Goal: Navigation & Orientation: Find specific page/section

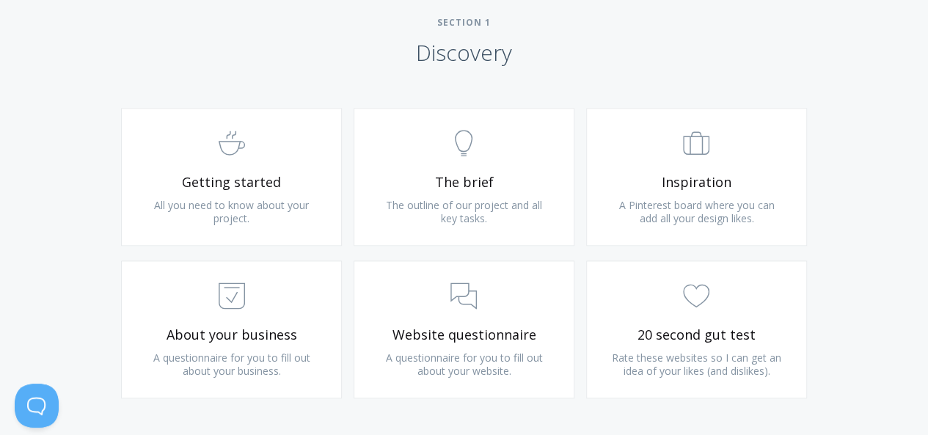
scroll to position [873, 0]
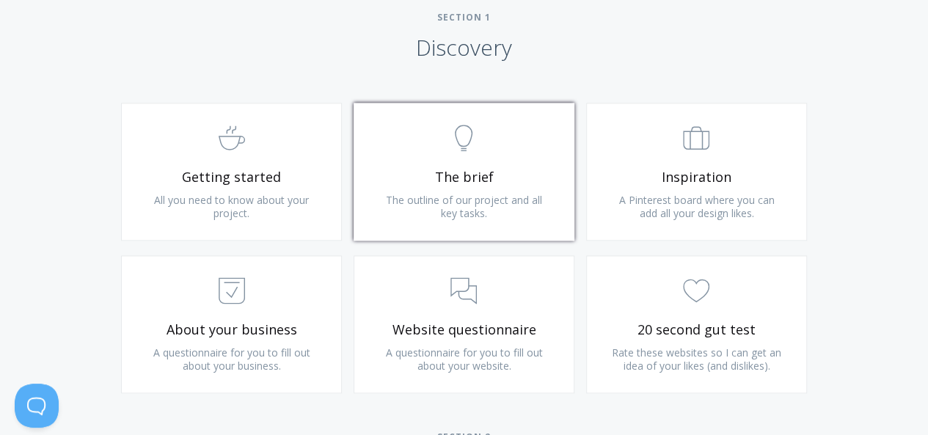
click at [459, 152] on span ".st0{fill:none;stroke:#000000;stroke-width:2;stroke-miterlimit:10;} Untitled-14" at bounding box center [463, 139] width 175 height 45
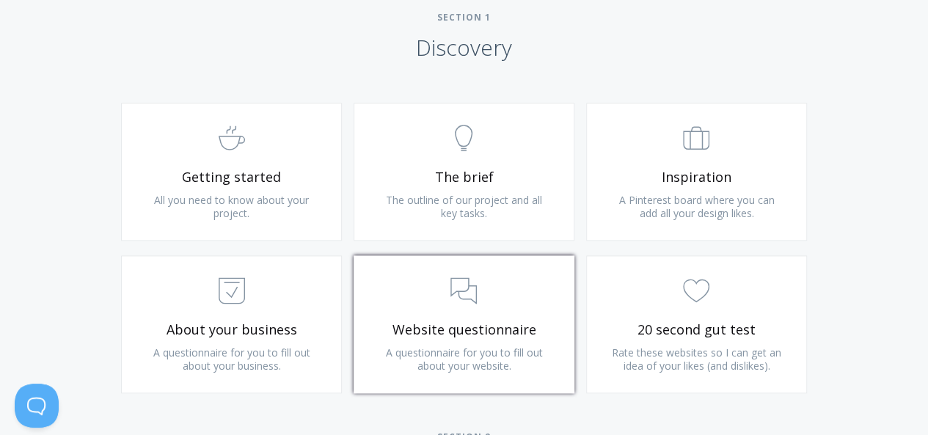
click at [509, 327] on span "Website questionnaire" at bounding box center [463, 329] width 175 height 17
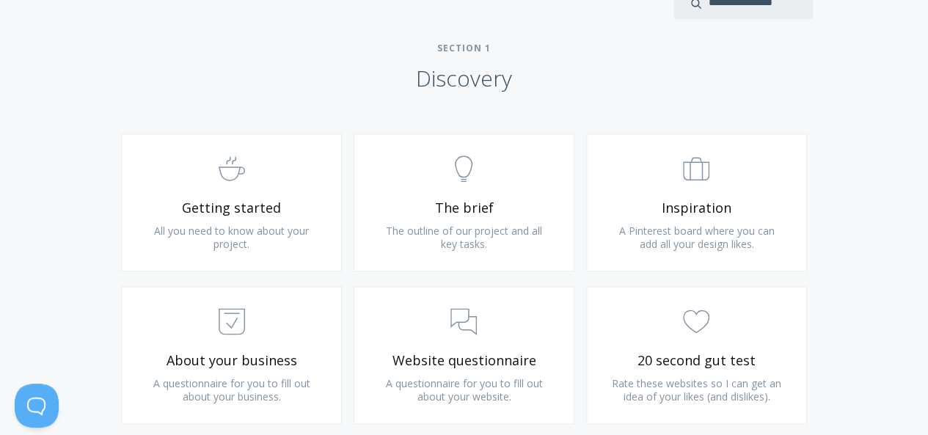
scroll to position [853, 0]
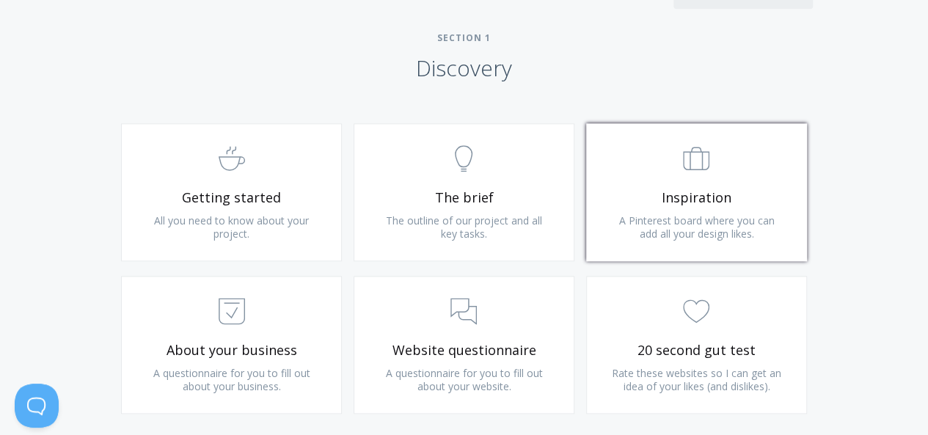
click at [722, 181] on link ".st0{fill:none;stroke:#000000;stroke-width:2;stroke-miterlimit:10;} Untitled-20…" at bounding box center [696, 192] width 221 height 138
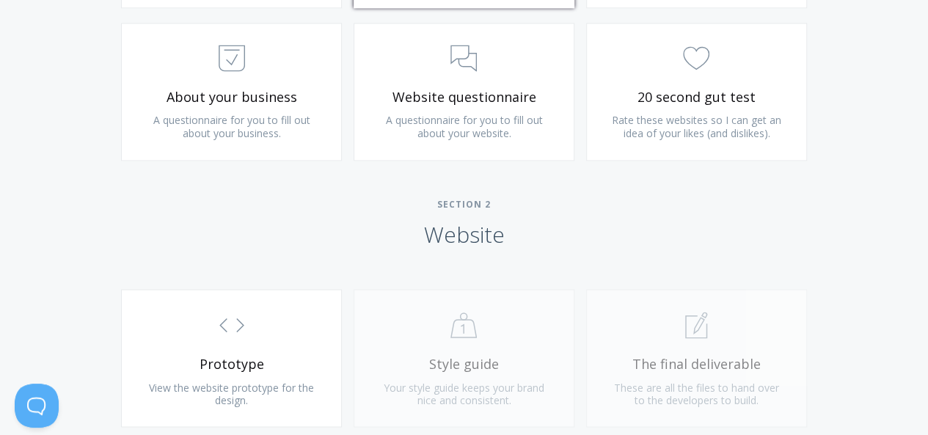
scroll to position [1107, 0]
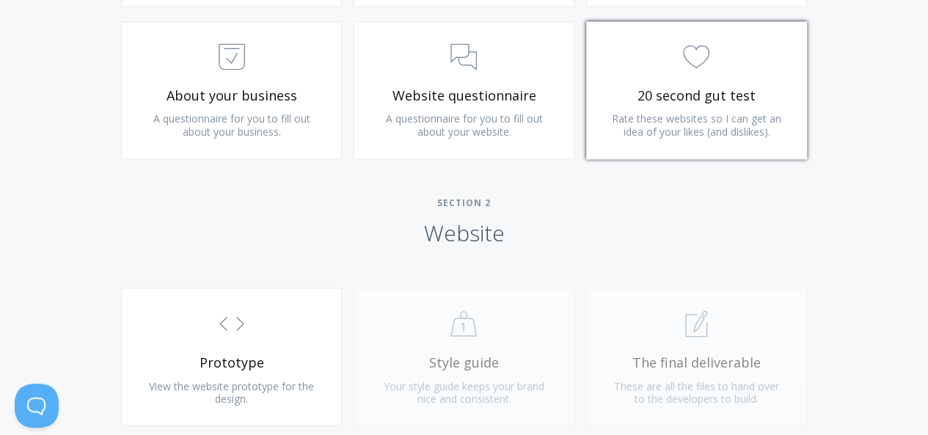
click at [781, 79] on link ".cls-1{fill:none;stroke:#000;stroke-miterlimit:10;stroke-width:2px;} 1. General…" at bounding box center [696, 90] width 221 height 138
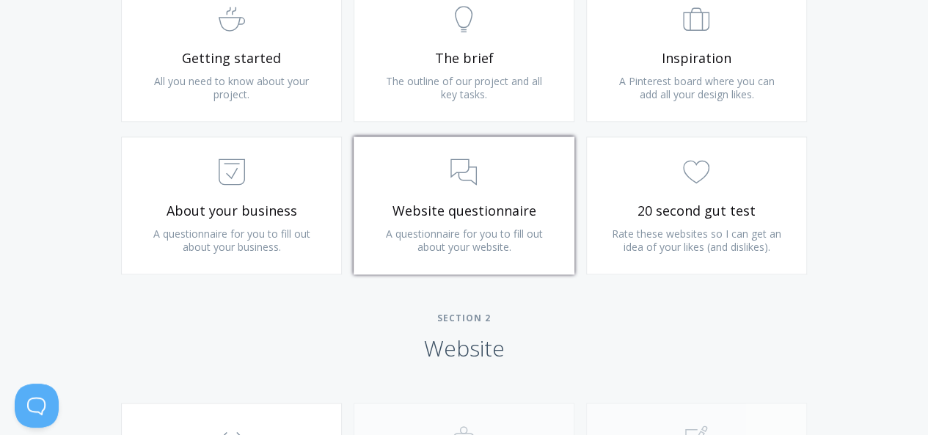
scroll to position [985, 0]
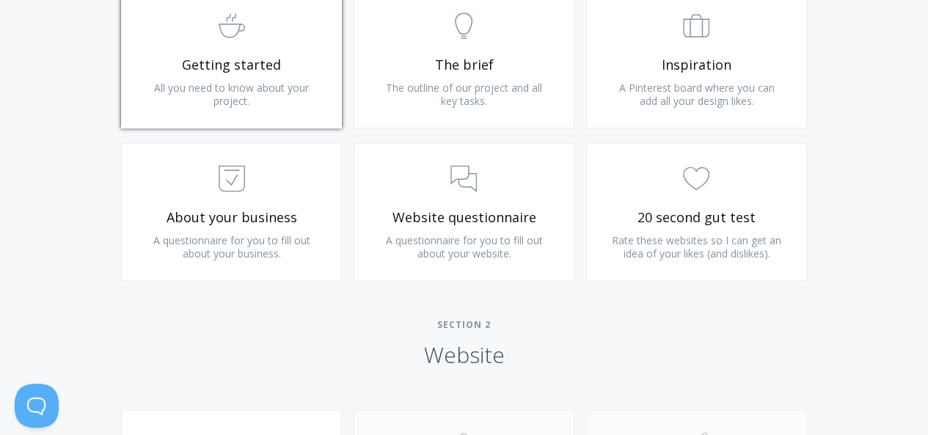
click at [183, 43] on span ".st0{fill:none;stroke:#000000;stroke-width:2;stroke-miterlimit:10;} Untitled-22" at bounding box center [231, 26] width 175 height 45
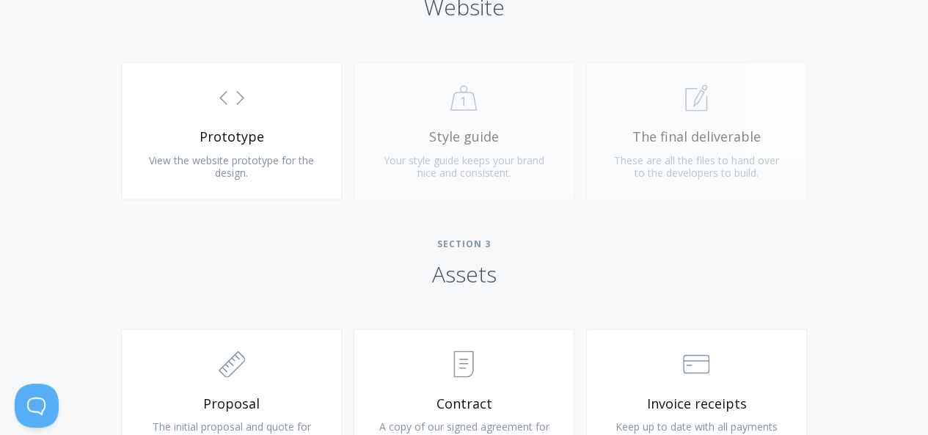
scroll to position [1334, 0]
click at [448, 152] on div ".st0{fill:none;stroke:#000000;stroke-width:2;stroke-miterlimit:10;} Untitled-20…" at bounding box center [464, 137] width 233 height 153
click at [629, 139] on div ".st0{fill:none;stroke:#000000;stroke-width:2;stroke-miterlimit:10;} 1. General …" at bounding box center [696, 137] width 233 height 153
click at [439, 98] on div ".st0{fill:none;stroke:#000000;stroke-width:2;stroke-miterlimit:10;} Untitled-20…" at bounding box center [464, 137] width 233 height 153
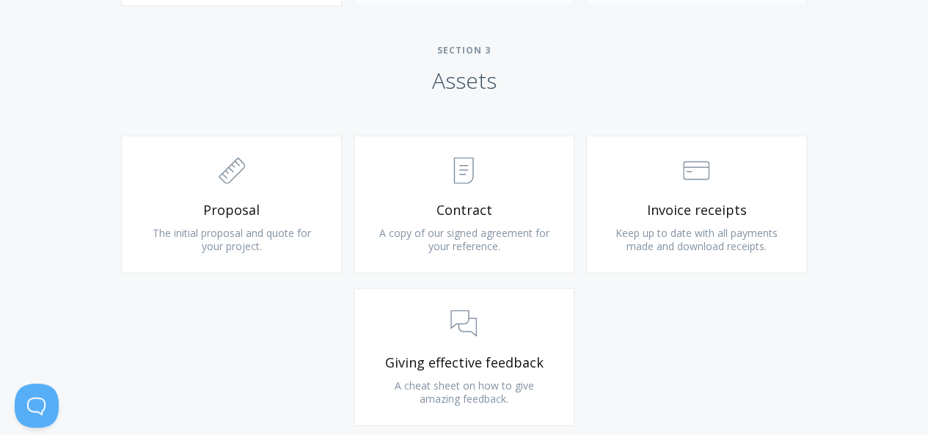
scroll to position [1528, 0]
click at [172, 219] on link ".st0{fill:none;stroke:#000000;stroke-width:2;stroke-miterlimit:10;} 2. Design -…" at bounding box center [231, 203] width 221 height 138
click at [464, 231] on span "A copy of our signed agreement for your reference." at bounding box center [464, 238] width 170 height 27
click at [708, 172] on icon ".st0{fill:none;stroke:#000000;stroke-width:2;stroke-miterlimit:10;} Financial" at bounding box center [696, 169] width 26 height 26
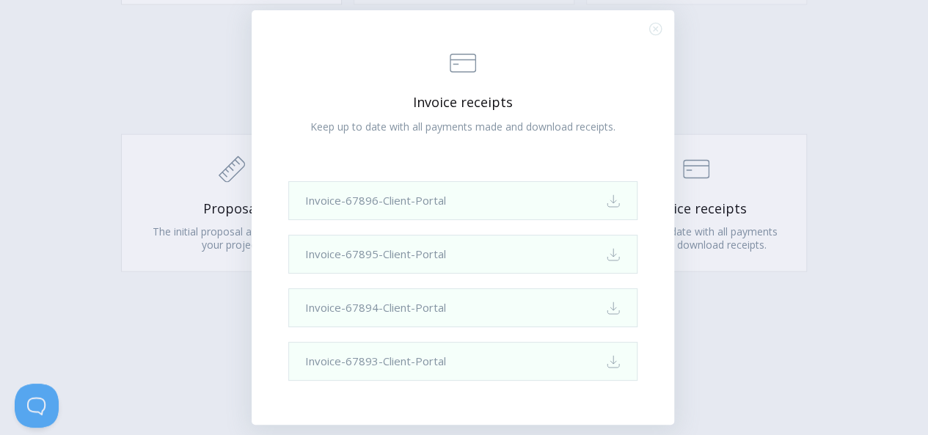
click at [59, 63] on div ".st0{fill:none;stroke:#000000;stroke-width:2;stroke-miterlimit:10;} Financial I…" at bounding box center [464, 217] width 928 height 435
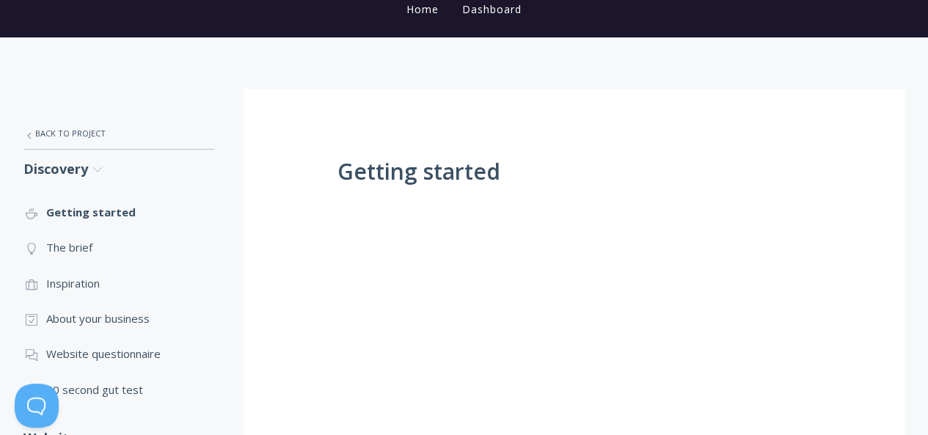
scroll to position [182, 0]
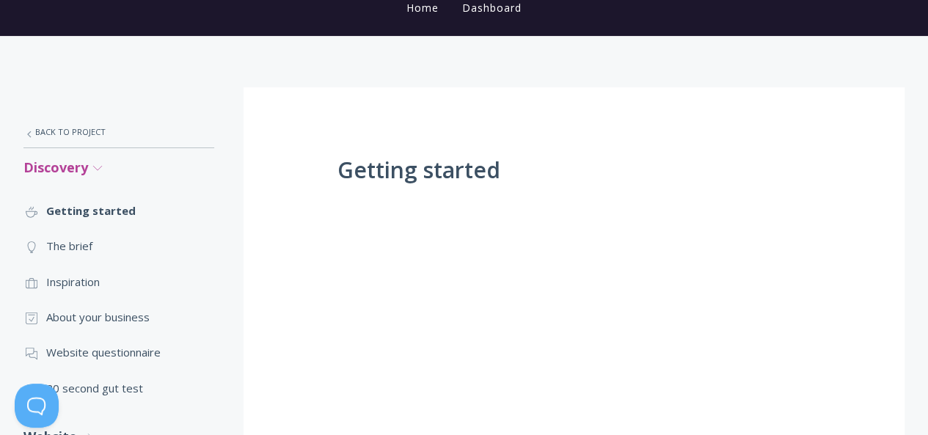
click at [101, 169] on icon ".st0{fill:none;stroke:#000000;stroke-width:2;stroke-miterlimit:10;} Untitled-27" at bounding box center [97, 167] width 13 height 13
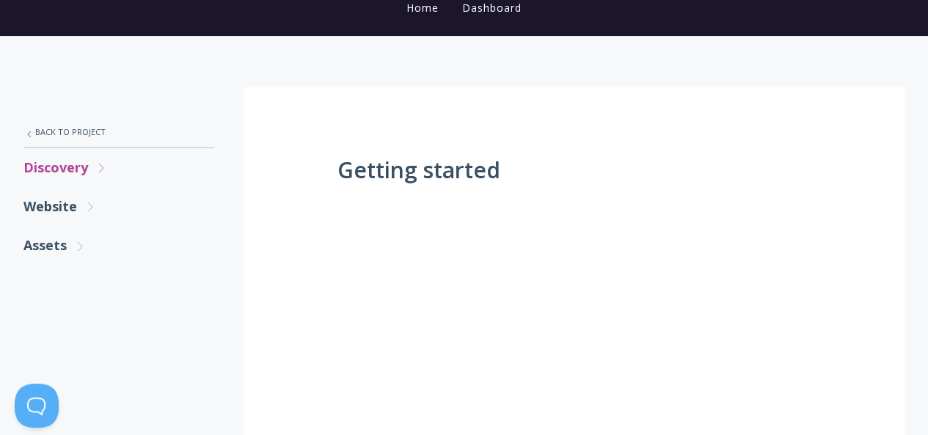
click at [101, 172] on icon ".st0{fill:none;stroke:#000000;stroke-width:2;stroke-miterlimit:10;} Untitled-27" at bounding box center [101, 167] width 13 height 13
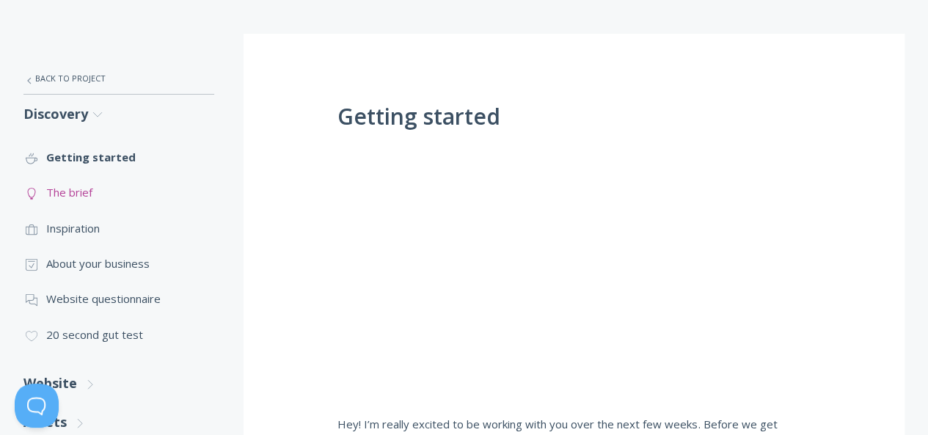
scroll to position [228, 0]
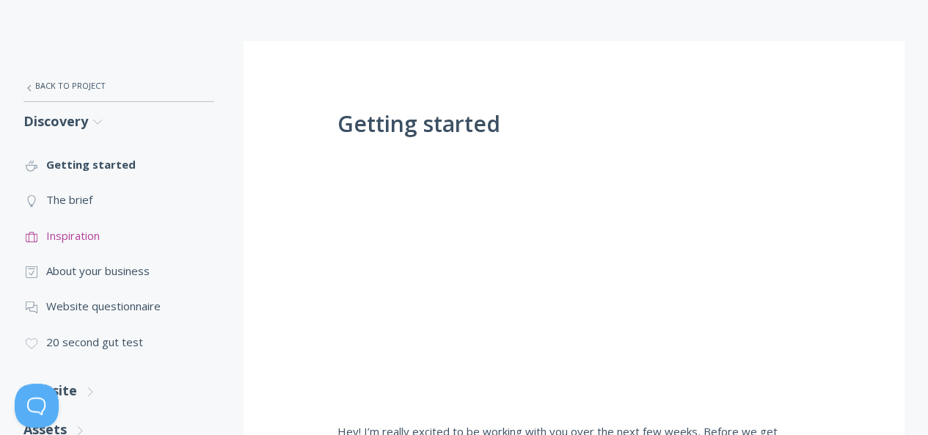
click at [93, 234] on link ".st0{fill:none;stroke:#000000;stroke-width:2;stroke-miterlimit:10;} Untitled-20…" at bounding box center [118, 235] width 191 height 35
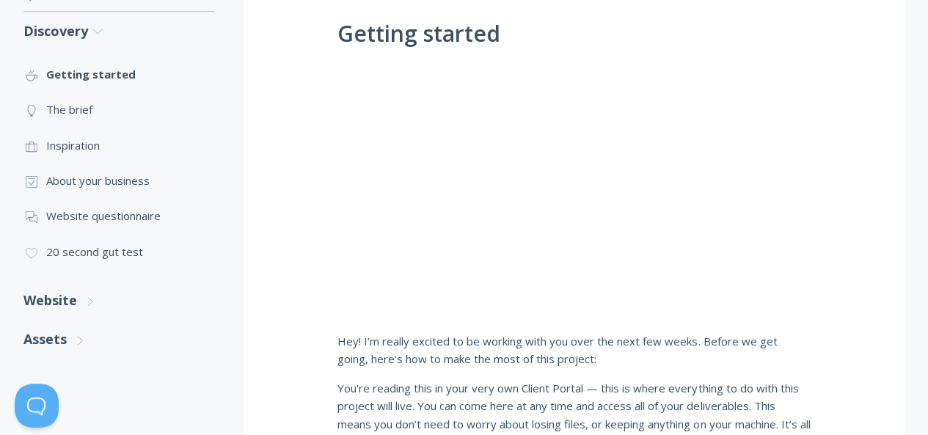
scroll to position [329, 0]
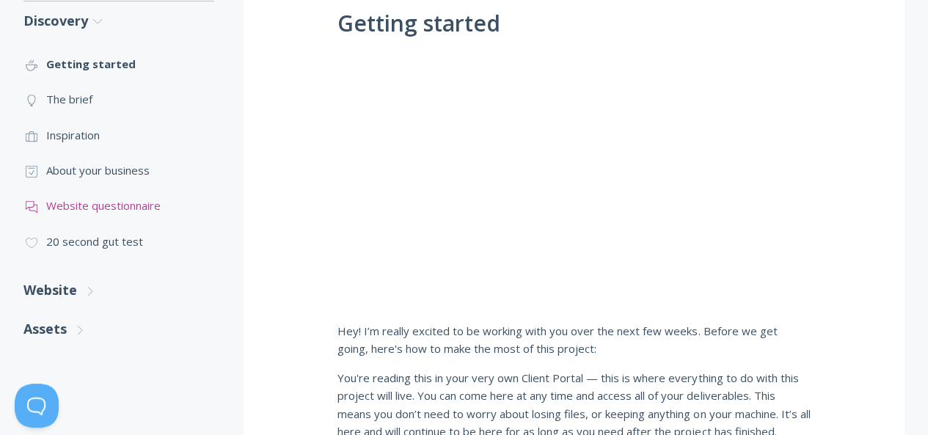
click at [124, 205] on link ".st0{fill:none;stroke:#000000;stroke-width:2;stroke-miterlimit:10;} 3. Communic…" at bounding box center [118, 205] width 191 height 35
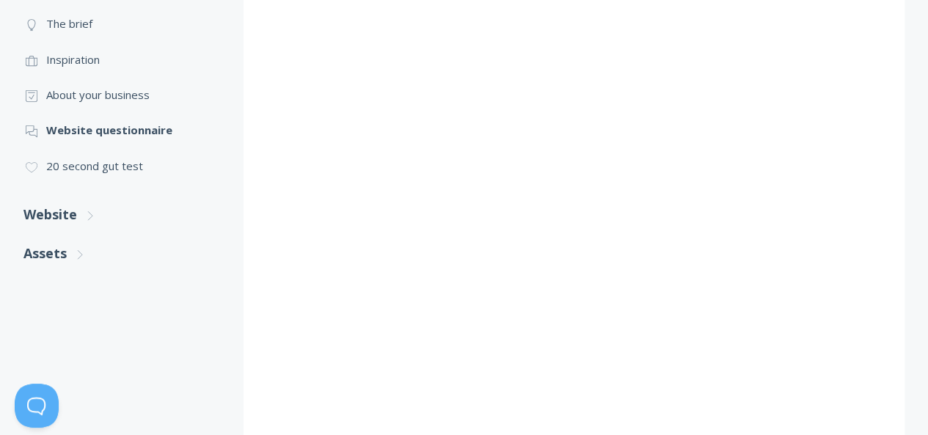
scroll to position [404, 0]
click at [109, 265] on div ".st0{fill:none;stroke:#000000;stroke-width:2;stroke-miterlimit:10;} Untitled-27…" at bounding box center [133, 287] width 220 height 843
click at [89, 222] on link "Website .st0{fill:none;stroke:#000000;stroke-width:2;stroke-miterlimit:10;} Unt…" at bounding box center [118, 215] width 191 height 39
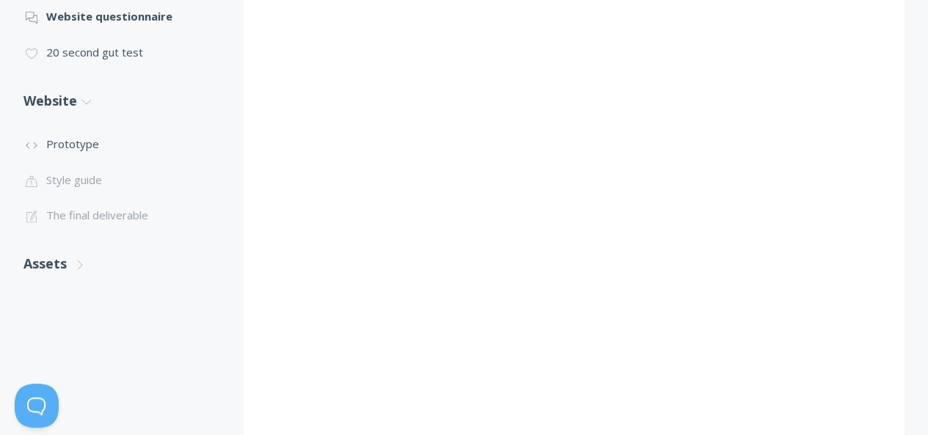
scroll to position [518, 0]
click at [75, 146] on link ".st0{fill:none;stroke:#000000;stroke-width:2;stroke-miterlimit:10;} Untitled-16…" at bounding box center [118, 143] width 191 height 35
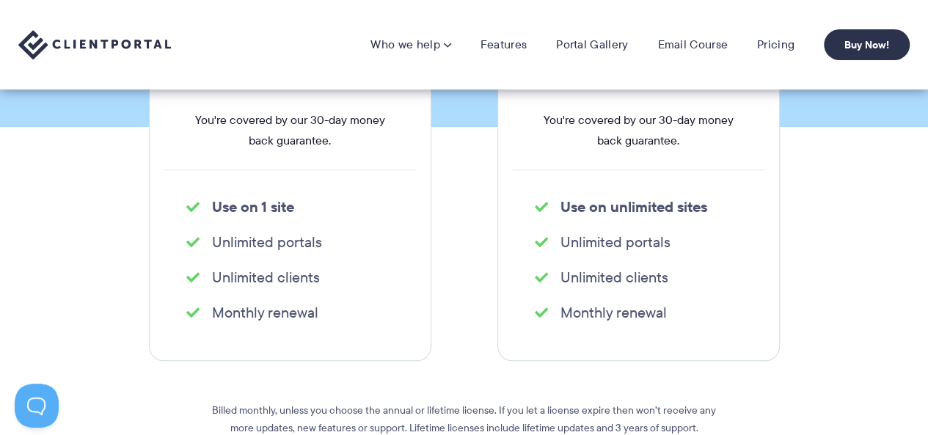
scroll to position [277, 0]
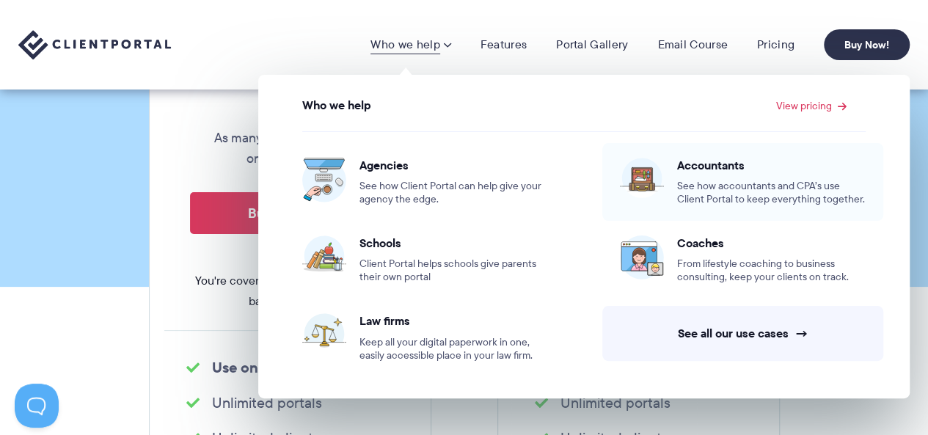
click at [759, 183] on span "See how accountants and CPA’s use Client Portal to keep everything together." at bounding box center [771, 193] width 189 height 26
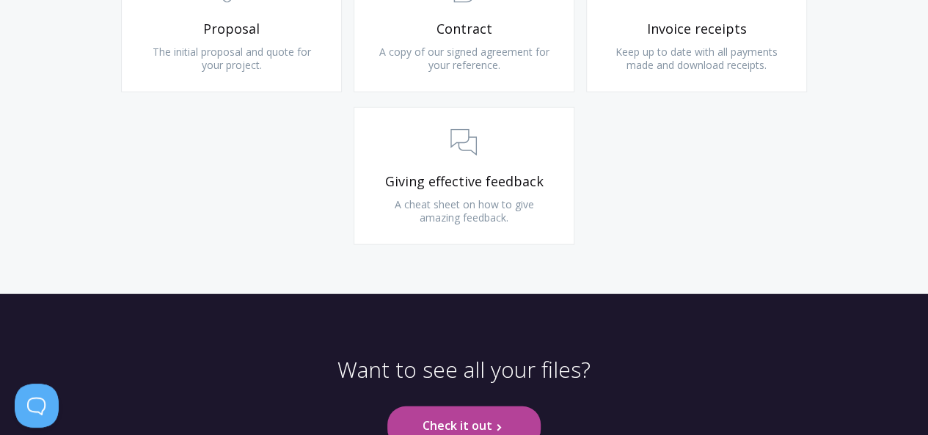
scroll to position [1712, 0]
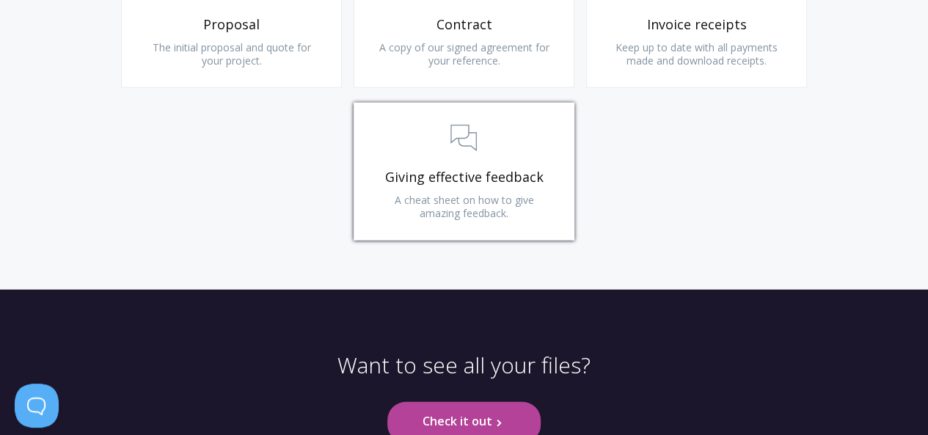
click at [477, 129] on span ".st0{fill:none;stroke:#000000;stroke-width:2;stroke-miterlimit:10;} 3. Communic…" at bounding box center [463, 139] width 175 height 45
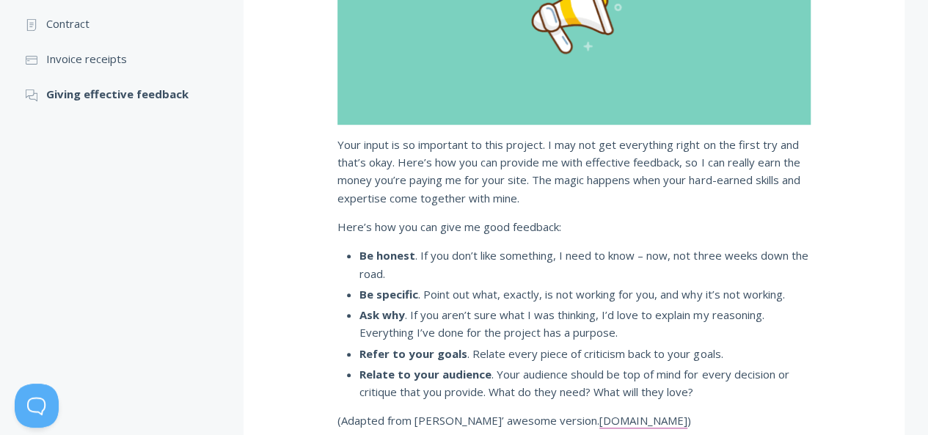
scroll to position [470, 0]
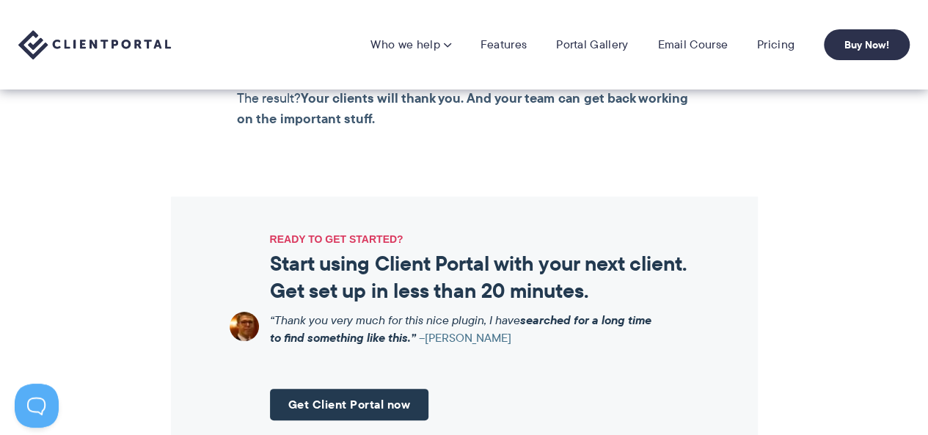
scroll to position [1272, 0]
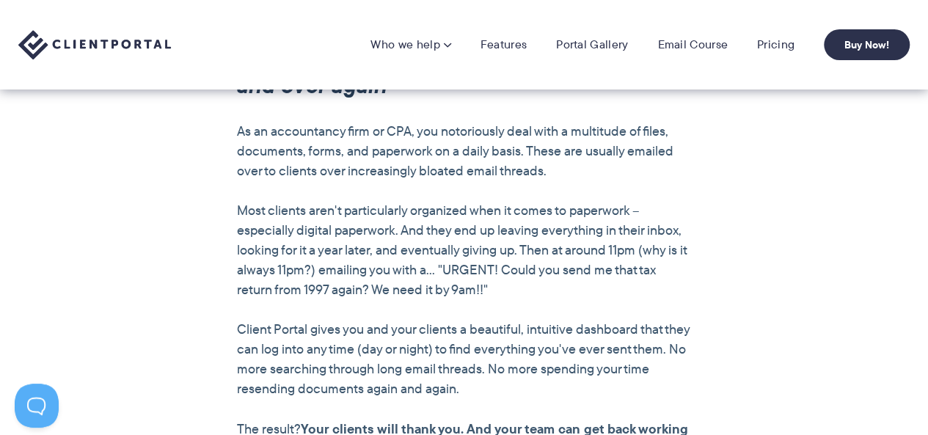
click at [59, 37] on img at bounding box center [94, 45] width 153 height 30
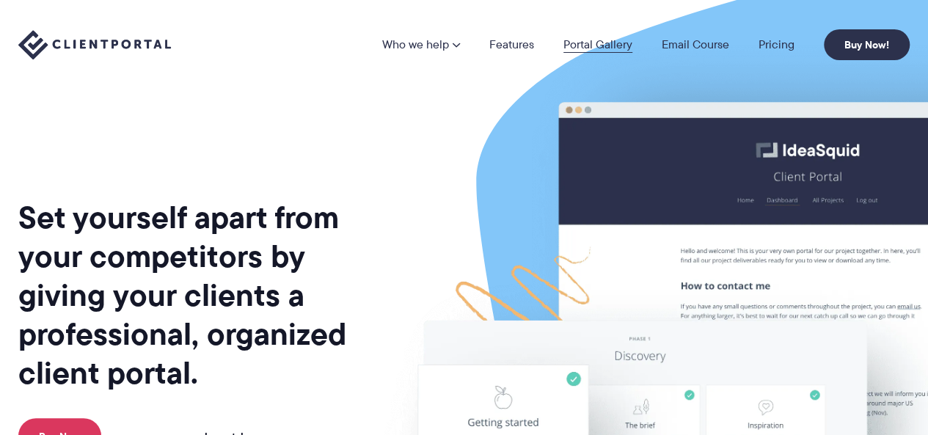
click at [612, 48] on link "Portal Gallery" at bounding box center [598, 45] width 69 height 12
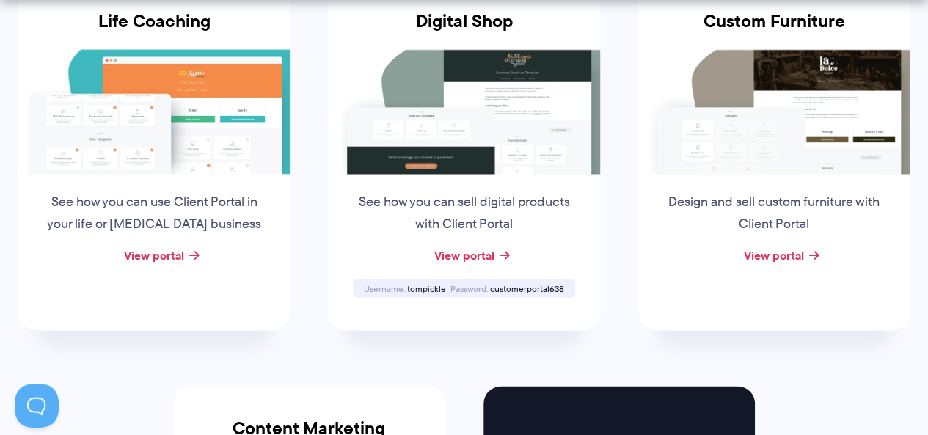
scroll to position [1201, 0]
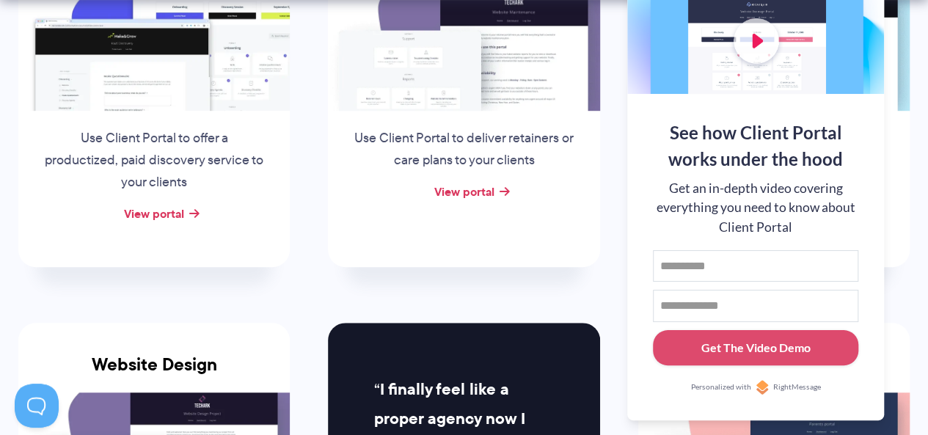
scroll to position [422, 0]
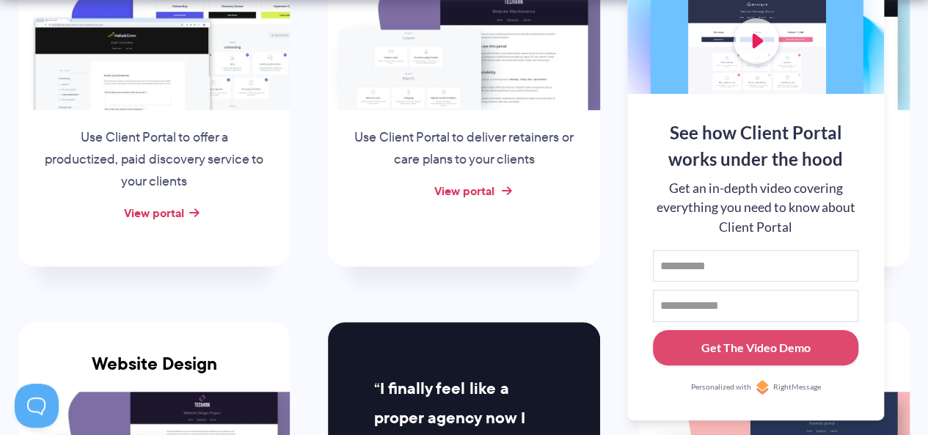
click at [464, 197] on div "Website [MEDICAL_DATA] Use Client Portal to deliver retainers or care plans to …" at bounding box center [463, 91] width 271 height 350
click at [464, 197] on link "View portal" at bounding box center [464, 191] width 60 height 18
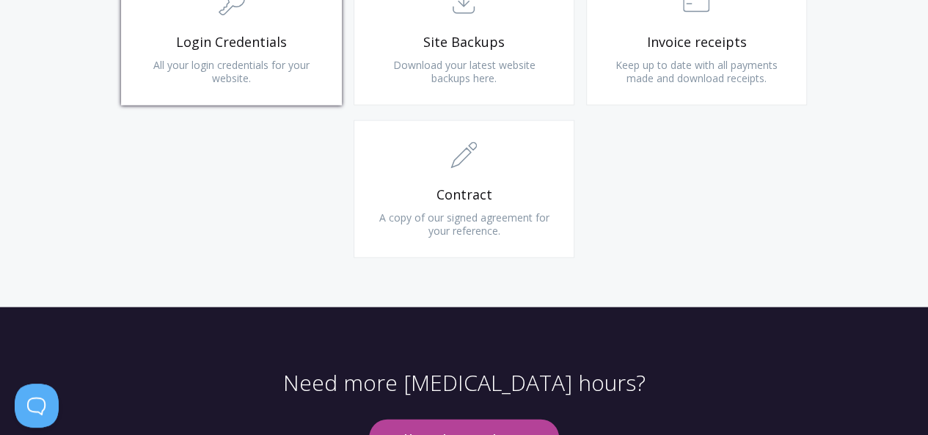
scroll to position [1511, 0]
